Goal: Information Seeking & Learning: Learn about a topic

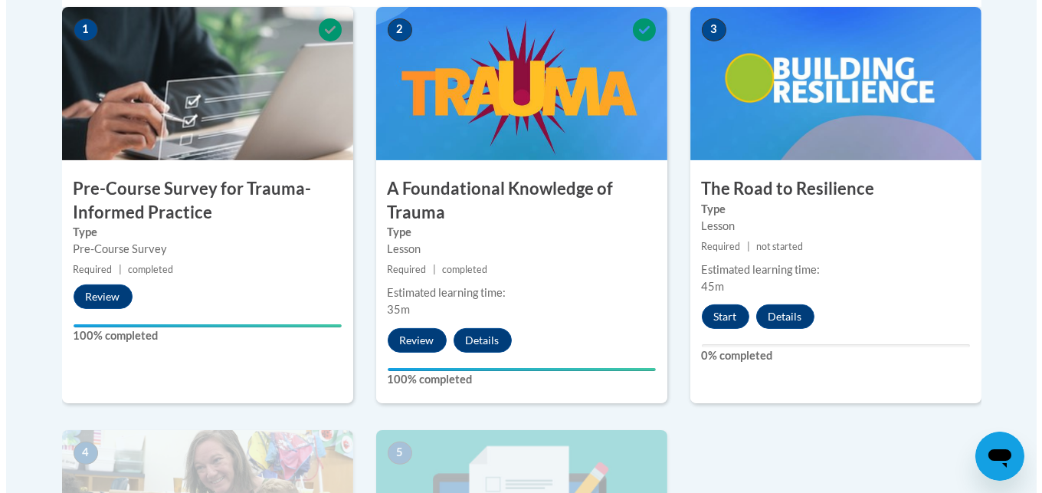
scroll to position [529, 0]
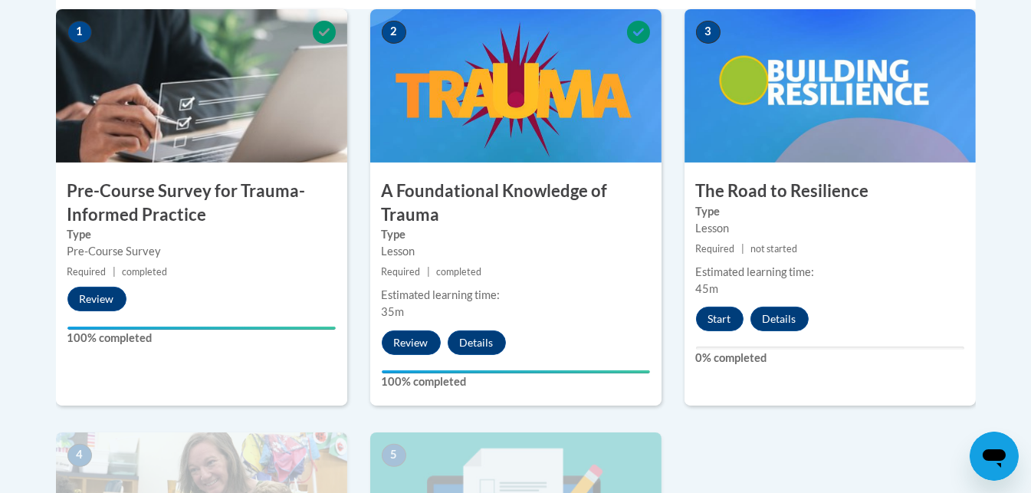
click at [847, 284] on div "Estimated learning time: 45m" at bounding box center [829, 281] width 291 height 34
click at [720, 317] on button "Start" at bounding box center [720, 319] width 48 height 25
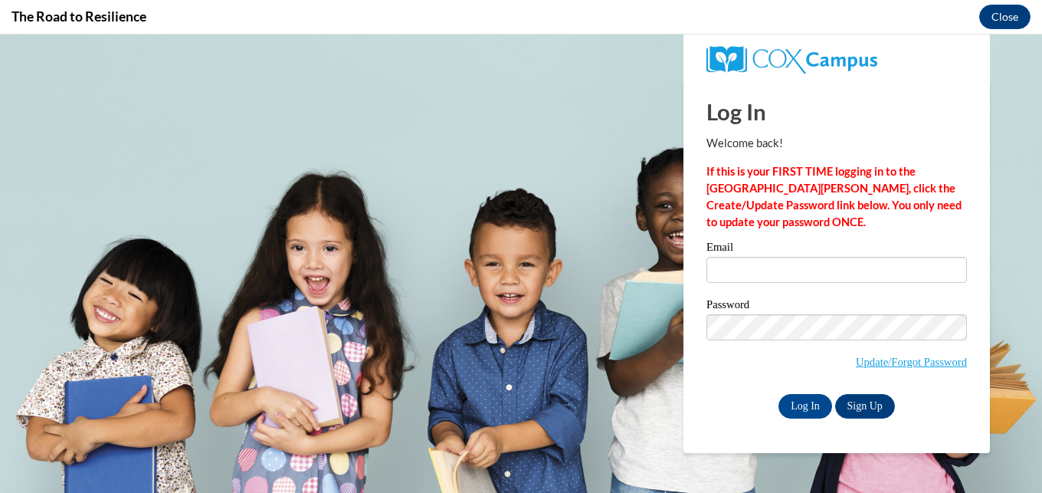
scroll to position [0, 0]
click at [748, 272] on input "Email" at bounding box center [837, 270] width 261 height 26
type input "[EMAIL_ADDRESS][DOMAIN_NAME]"
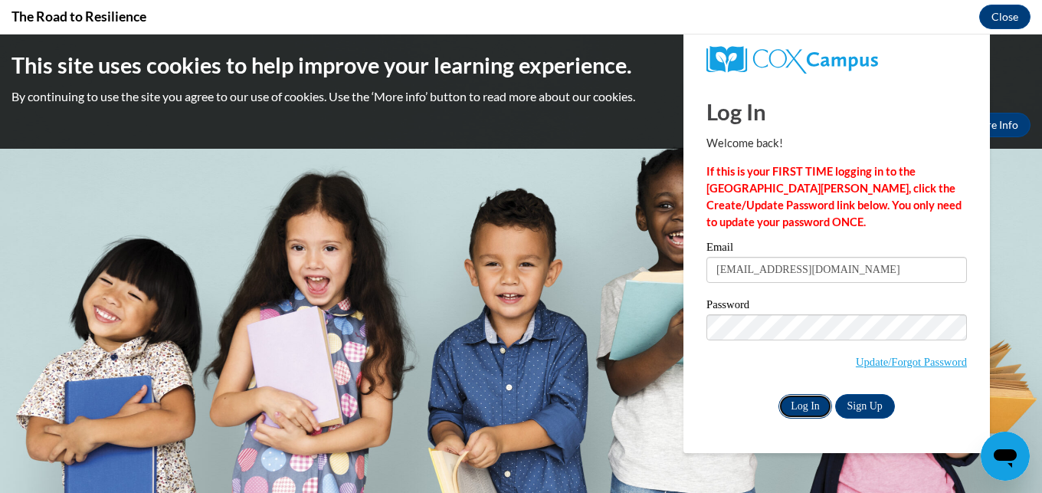
click at [805, 402] on input "Log In" at bounding box center [806, 406] width 54 height 25
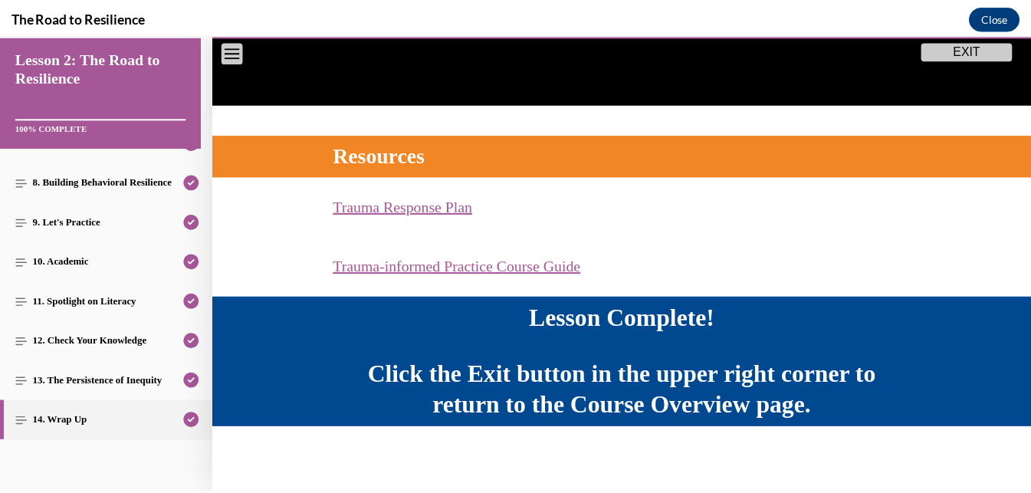
scroll to position [540, 0]
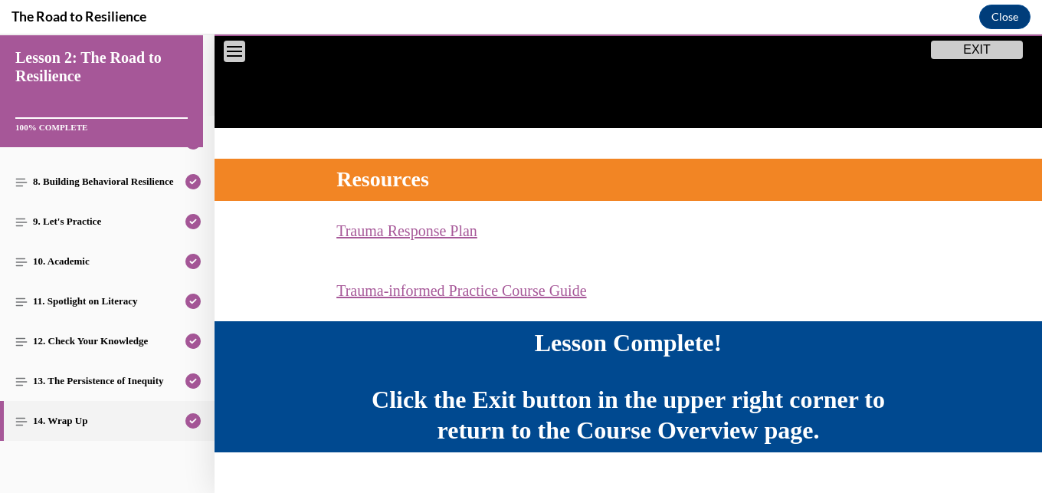
click at [984, 44] on button "EXIT" at bounding box center [977, 50] width 92 height 18
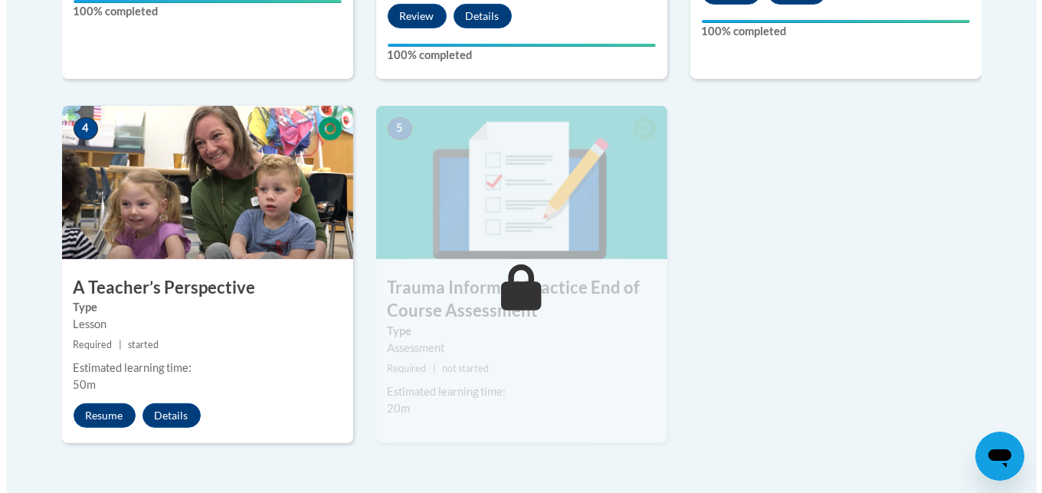
scroll to position [853, 0]
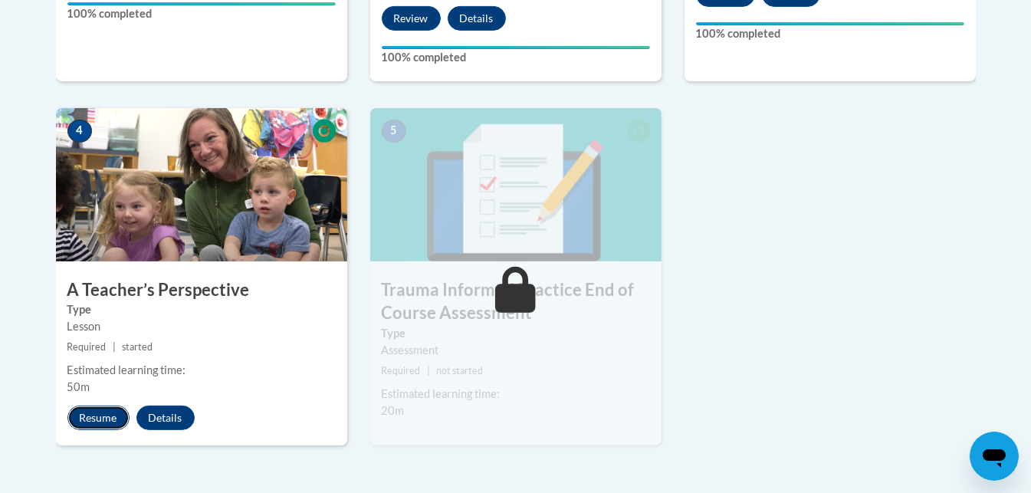
click at [97, 414] on button "Resume" at bounding box center [98, 417] width 62 height 25
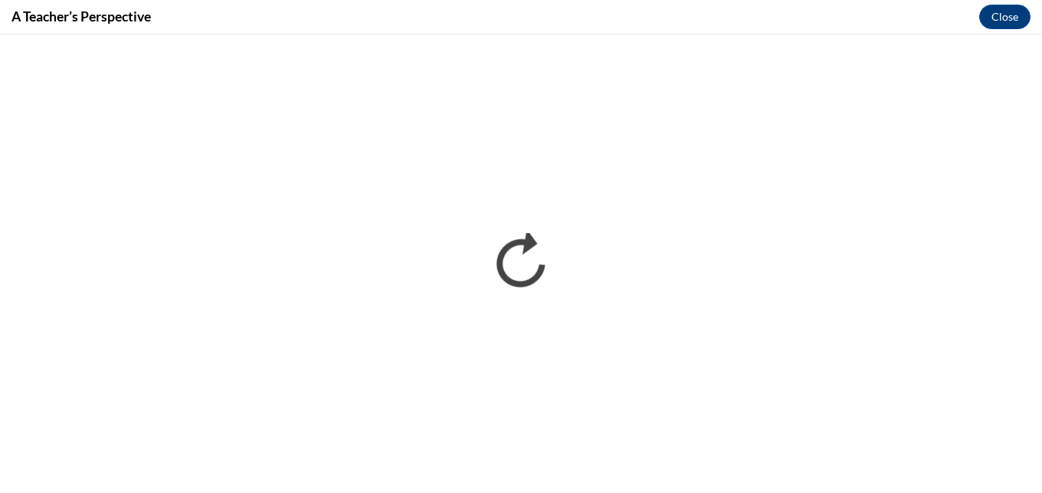
scroll to position [0, 0]
